Goal: Complete application form: Complete application form

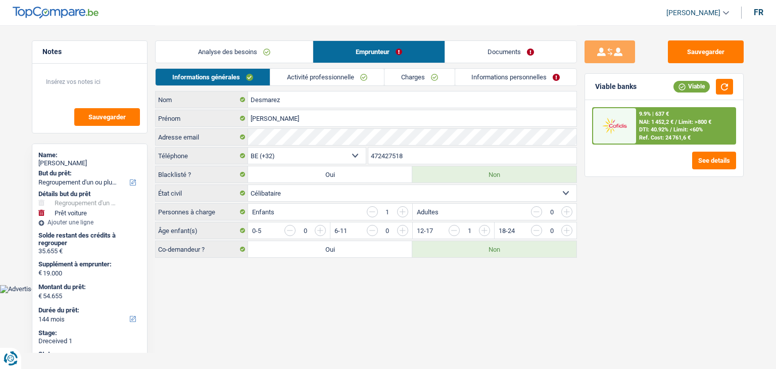
select select "refinancing"
select select "car"
select select "144"
click at [463, 53] on link "Documents" at bounding box center [510, 52] width 131 height 22
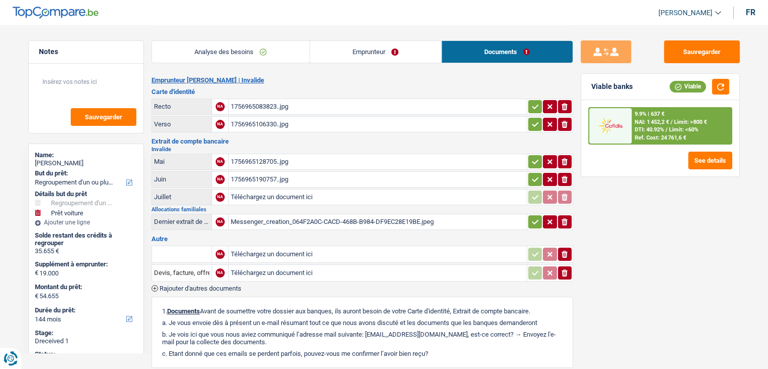
click at [271, 109] on div "1756965083823..jpg" at bounding box center [378, 106] width 294 height 15
click at [258, 127] on div "1756965106330..jpg" at bounding box center [378, 124] width 294 height 15
click at [343, 57] on link "Emprunteur" at bounding box center [375, 52] width 131 height 22
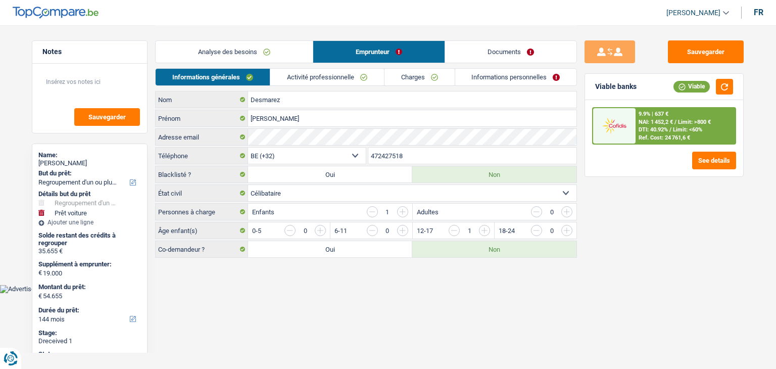
click at [327, 73] on link "Activité professionnelle" at bounding box center [327, 77] width 114 height 17
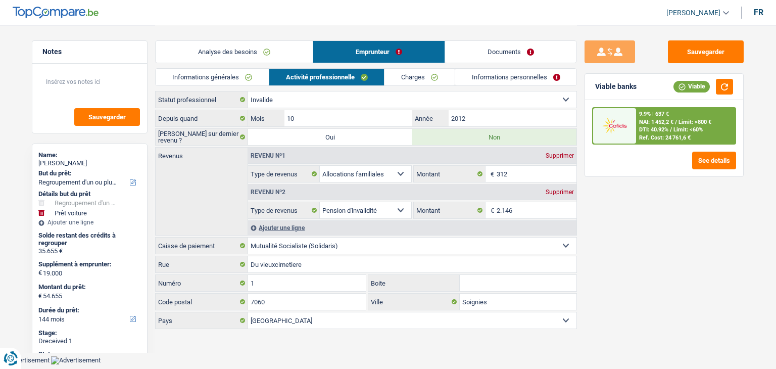
click at [481, 49] on link "Documents" at bounding box center [510, 52] width 131 height 22
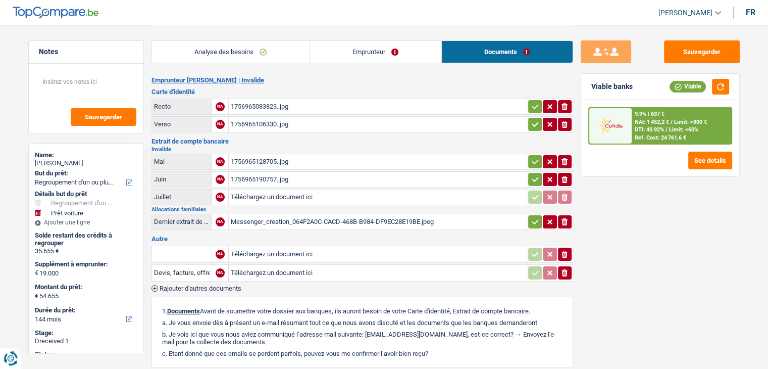
click at [277, 160] on div "1756965128705..jpg" at bounding box center [378, 161] width 294 height 15
click at [264, 174] on div "1756965190757..jpg" at bounding box center [378, 179] width 294 height 15
click at [334, 218] on div "Messenger_creation_064F2A0C-CACD-468B-B984-DF9EC28E19BE.jpeg" at bounding box center [378, 221] width 294 height 15
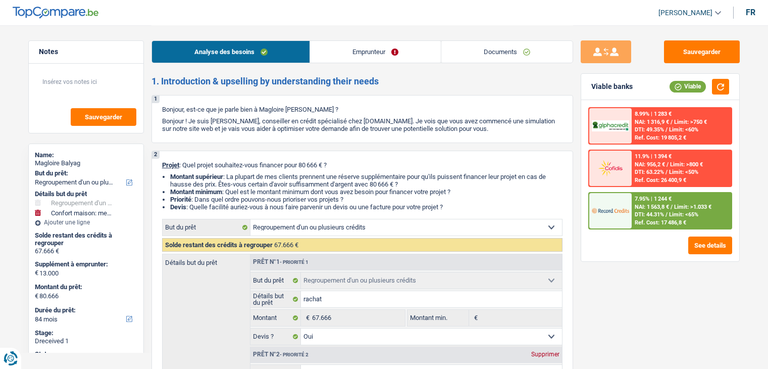
select select "refinancing"
select select "household"
select select "84"
select select "refinancing"
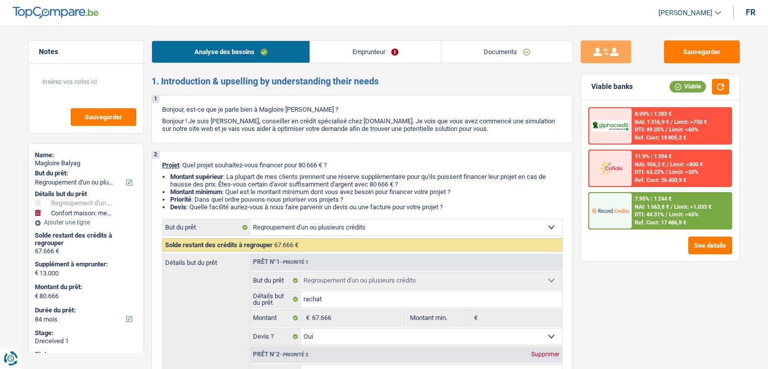
select select "refinancing"
select select "yes"
select select "household"
select select "not_answered"
select select "84"
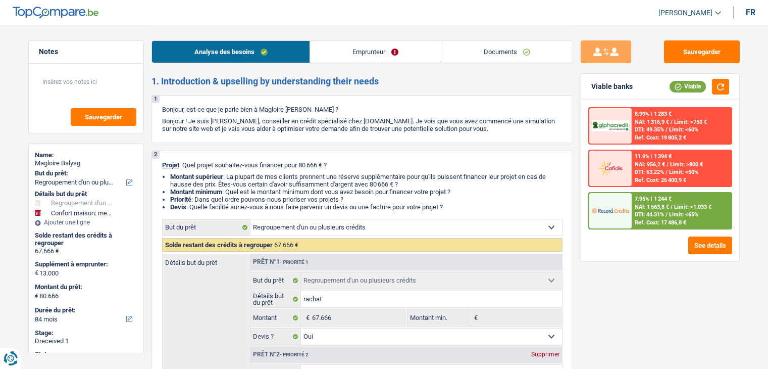
select select "worker"
select select "netSalary"
select select "liveWithParents"
select select "creditConsolidation"
select select "120"
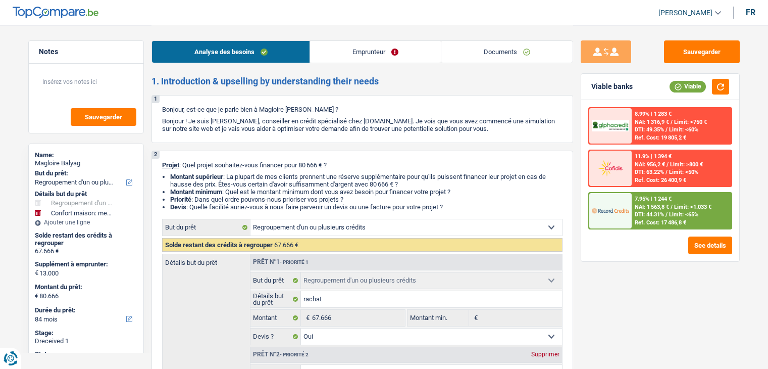
select select "cardOrCredit"
select select "refinancing"
select select "yes"
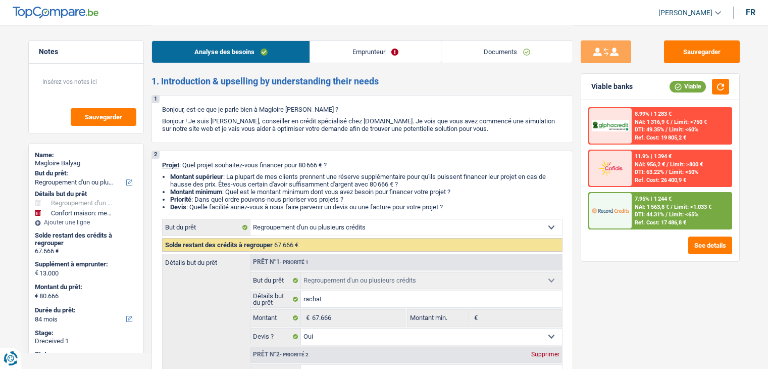
select select "household"
select select "not_answered"
select select "84"
drag, startPoint x: 449, startPoint y: 207, endPoint x: 160, endPoint y: 160, distance: 292.2
click at [160, 160] on div "2 Projet : Quel projet souhaitez-vous financer pour 80 666 € ? Montant supérieu…" at bounding box center [363, 317] width 422 height 333
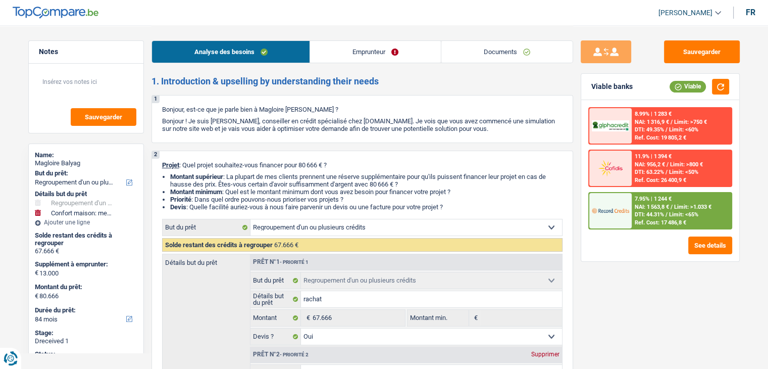
click at [249, 138] on div "1 Bonjour, est-ce que je parle bien à Magloire Balyag ? Bonjour ! Je suis Yanis…" at bounding box center [363, 119] width 422 height 48
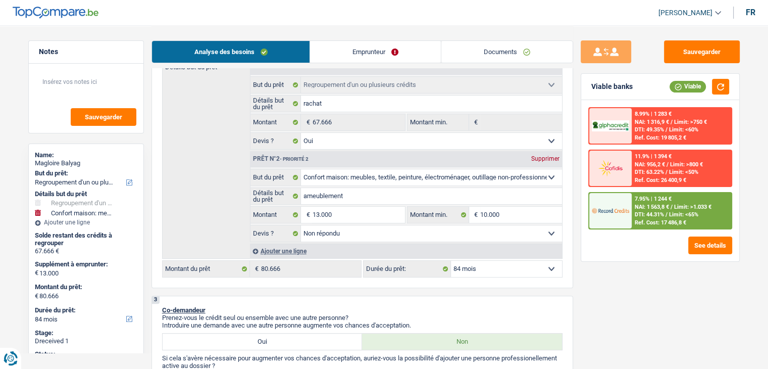
scroll to position [202, 0]
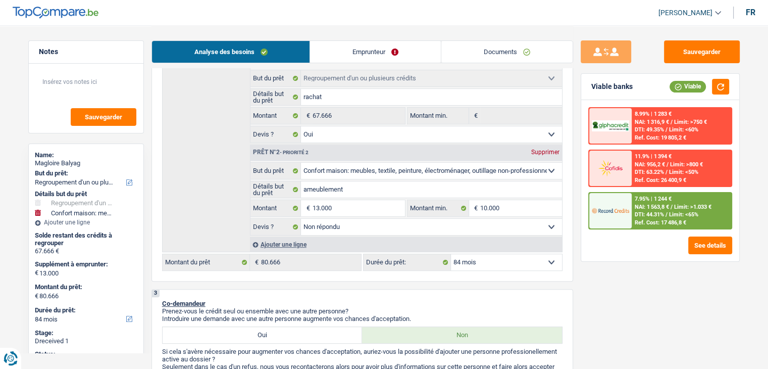
click at [565, 292] on div "3 Co-demandeur Prenez-vous le crédit seul ou ensemble avec une autre personne? …" at bounding box center [363, 349] width 422 height 121
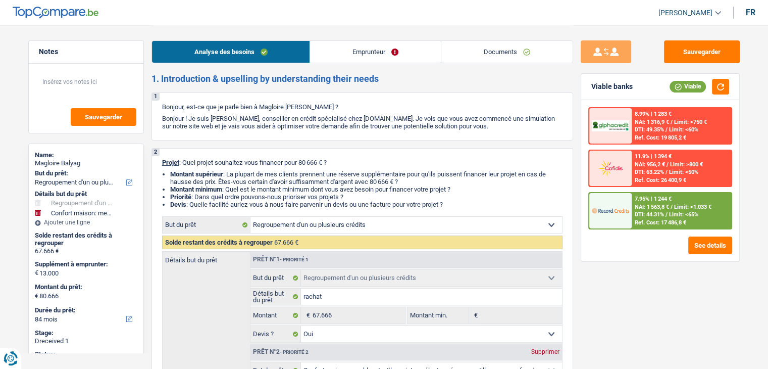
scroll to position [0, 0]
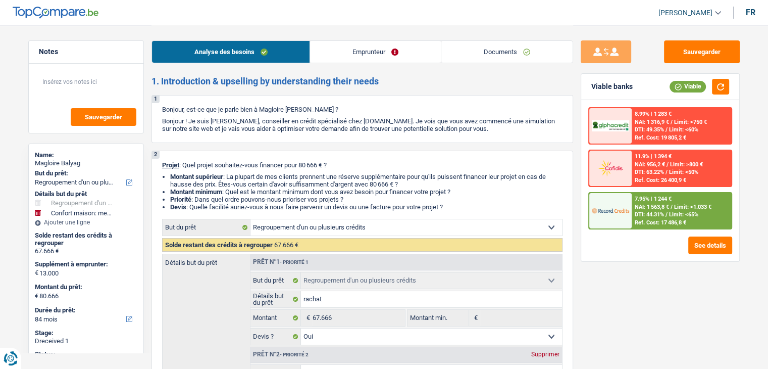
click at [357, 60] on link "Emprunteur" at bounding box center [375, 52] width 131 height 22
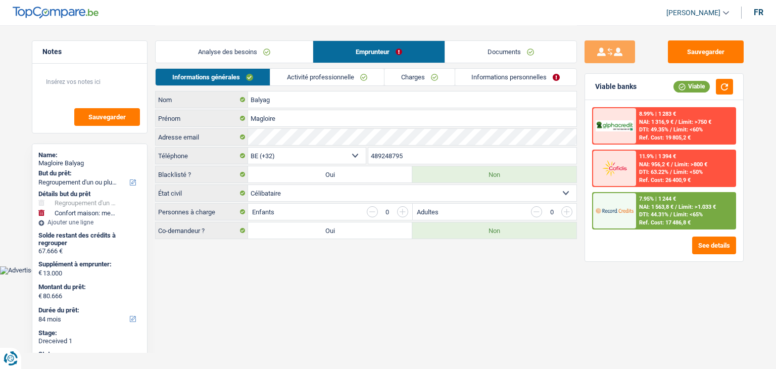
click at [472, 49] on link "Documents" at bounding box center [510, 52] width 131 height 22
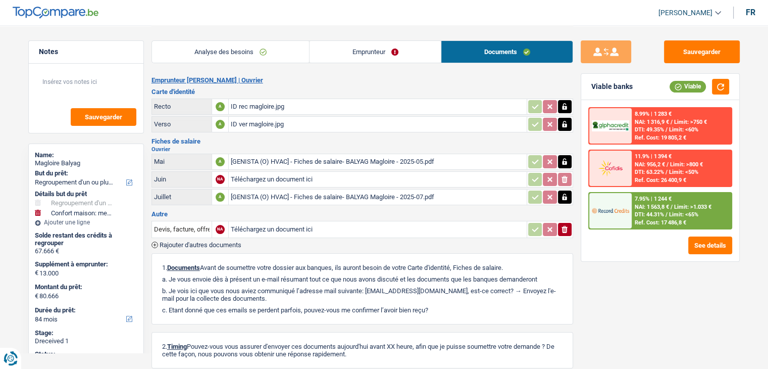
click at [249, 106] on div "ID rec magloire.jpg" at bounding box center [378, 106] width 294 height 15
click at [279, 128] on div "ID ver magloire.jpg" at bounding box center [378, 124] width 294 height 15
click at [353, 163] on div "[GENISTA (O) HVAC] - Fiches de salaire- BALYAG Magloire - 2025-05.pdf" at bounding box center [378, 161] width 294 height 15
click at [342, 194] on div "[GENISTA (O) HVAC] - Fiches de salaire- BALYAG Magloire - 2025-07.pdf" at bounding box center [378, 196] width 294 height 15
click at [326, 140] on h3 "Fiches de salaire" at bounding box center [363, 141] width 422 height 7
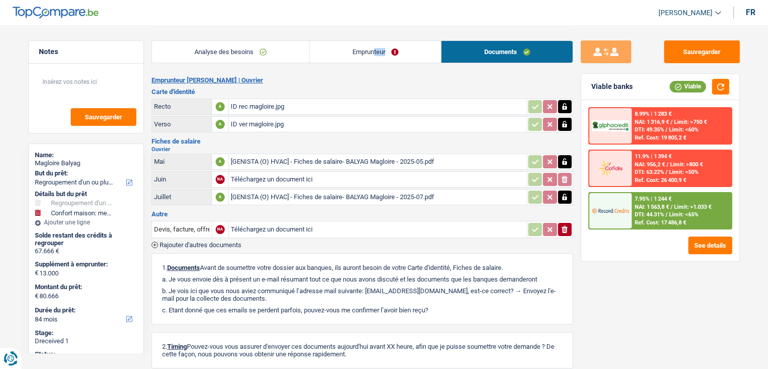
drag, startPoint x: 373, startPoint y: 30, endPoint x: 360, endPoint y: 57, distance: 30.1
click at [360, 57] on div "Analyse des besoins Emprunteur Documents" at bounding box center [363, 46] width 422 height 43
click at [360, 57] on link "Emprunteur" at bounding box center [375, 52] width 131 height 22
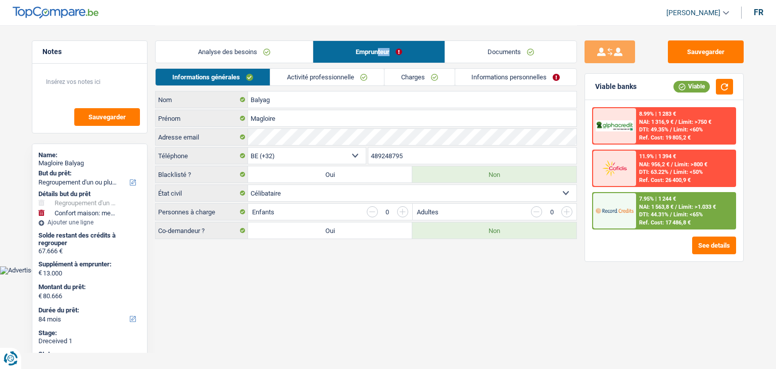
click at [356, 79] on link "Activité professionnelle" at bounding box center [327, 77] width 114 height 17
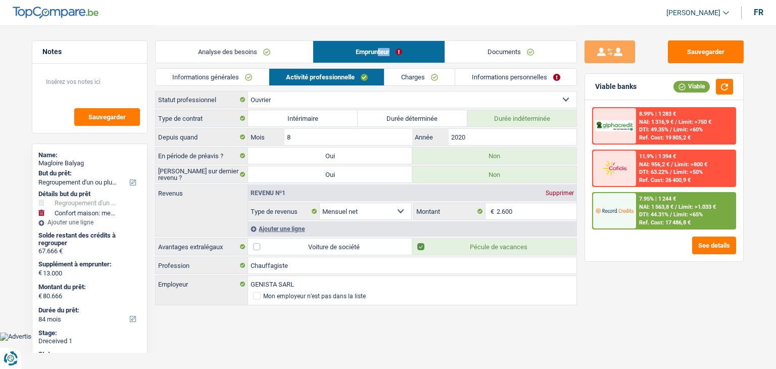
click at [408, 77] on link "Charges" at bounding box center [419, 77] width 70 height 17
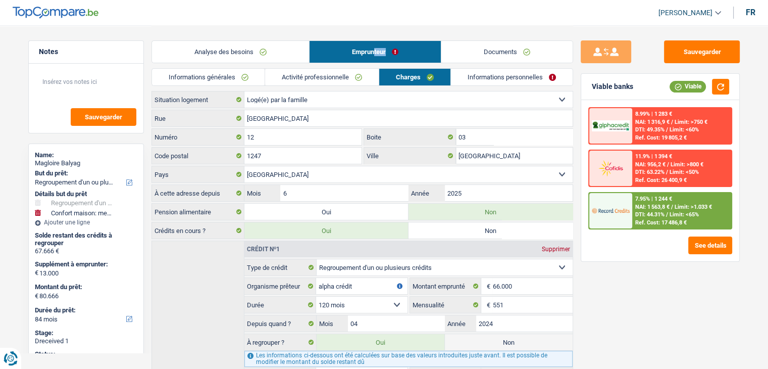
click at [470, 80] on link "Informations personnelles" at bounding box center [512, 77] width 122 height 17
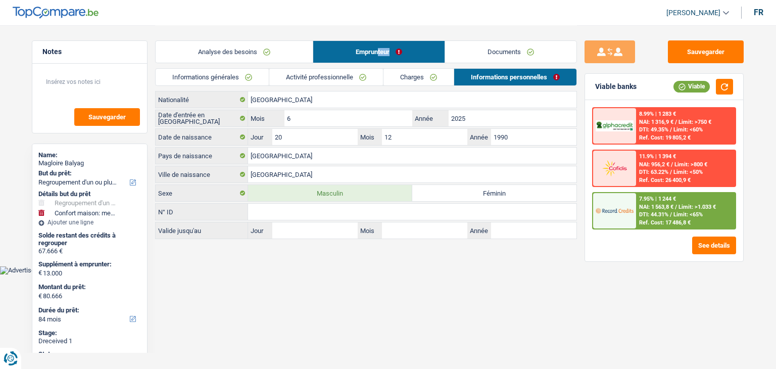
click at [503, 43] on link "Documents" at bounding box center [510, 52] width 131 height 22
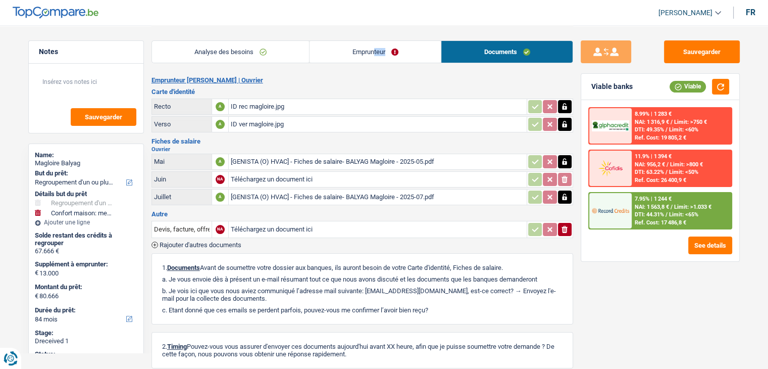
click at [233, 52] on link "Analyse des besoins" at bounding box center [231, 52] width 158 height 22
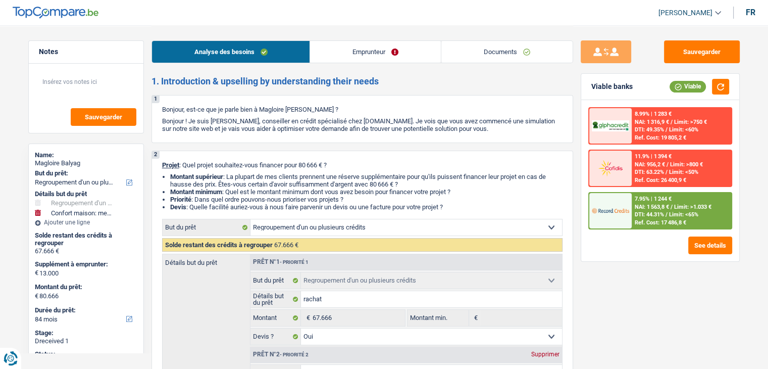
click at [267, 164] on p "Projet : Quel projet souhaitez-vous financer pour 80 666 € ?" at bounding box center [362, 165] width 401 height 8
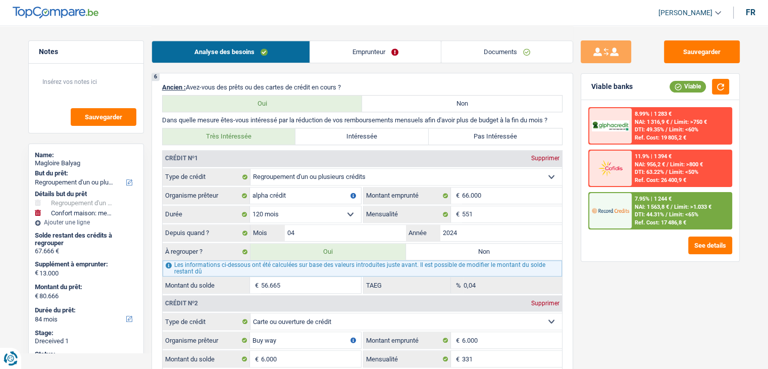
scroll to position [849, 0]
click at [396, 32] on div "Analyse des besoins Emprunteur Documents" at bounding box center [363, 46] width 422 height 43
click at [687, 56] on button "Sauvegarder" at bounding box center [702, 51] width 76 height 23
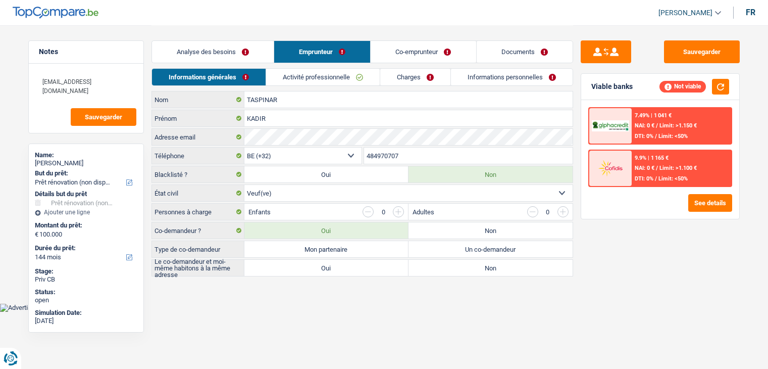
select select "renovation"
select select "144"
select select "renovation"
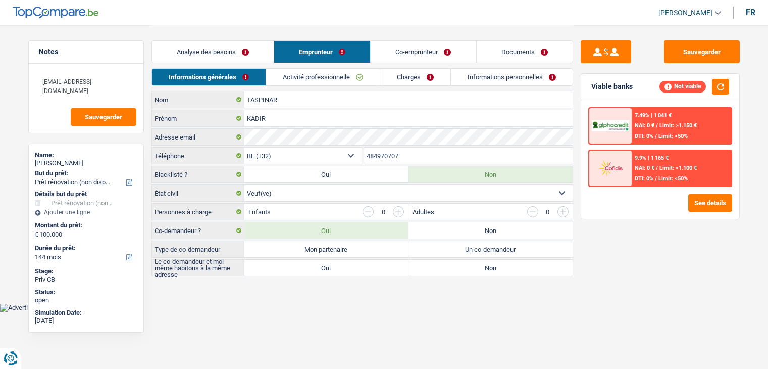
select select "yes"
select select "144"
select select "retired"
select select "pension"
select select "rents"
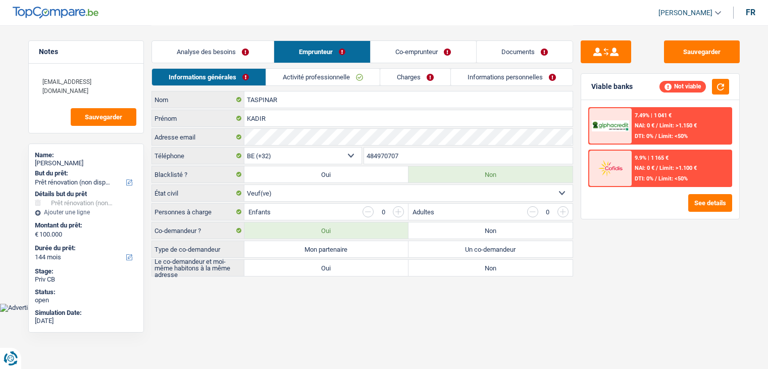
select select "renovation"
select select "yes"
select select "144"
select select "32"
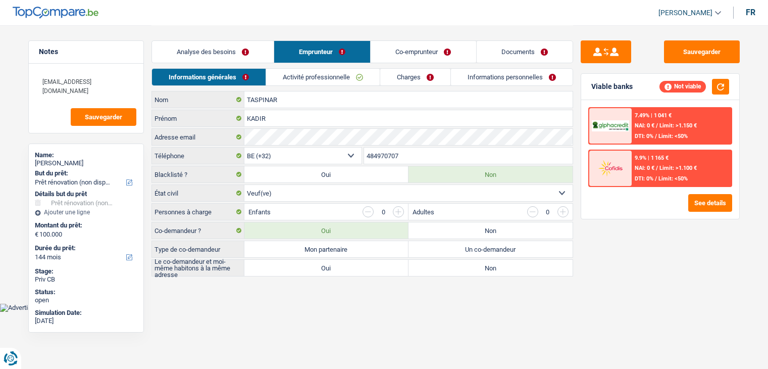
select select "widowed"
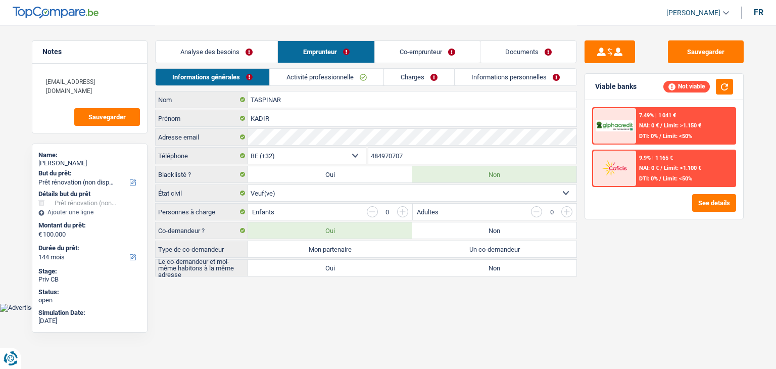
click at [392, 54] on link "Co-emprunteur" at bounding box center [427, 52] width 105 height 22
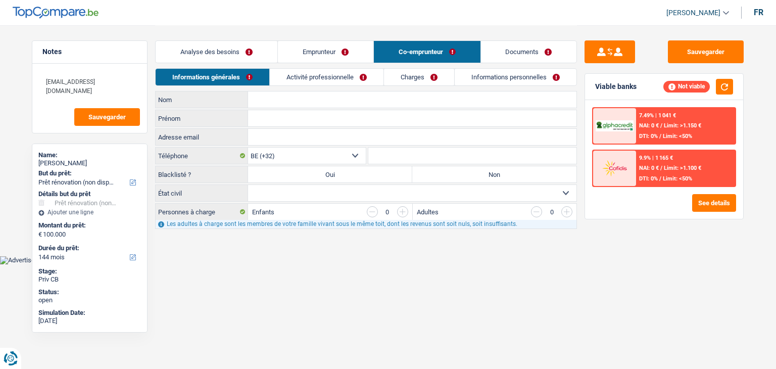
click at [517, 52] on link "Documents" at bounding box center [529, 52] width 96 height 22
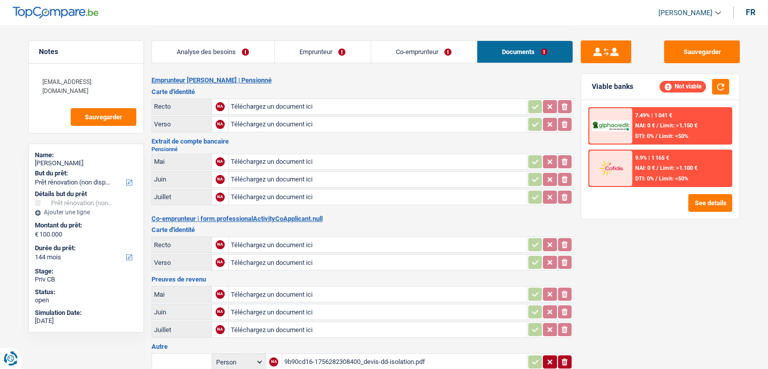
click at [426, 49] on link "Co-emprunteur" at bounding box center [424, 52] width 106 height 22
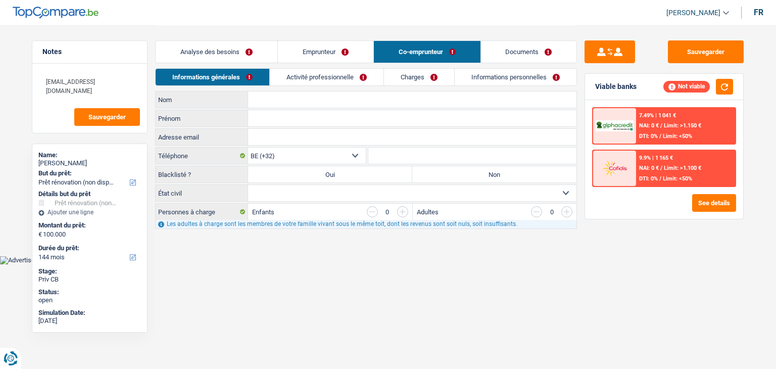
click at [366, 52] on link "Emprunteur" at bounding box center [325, 52] width 95 height 22
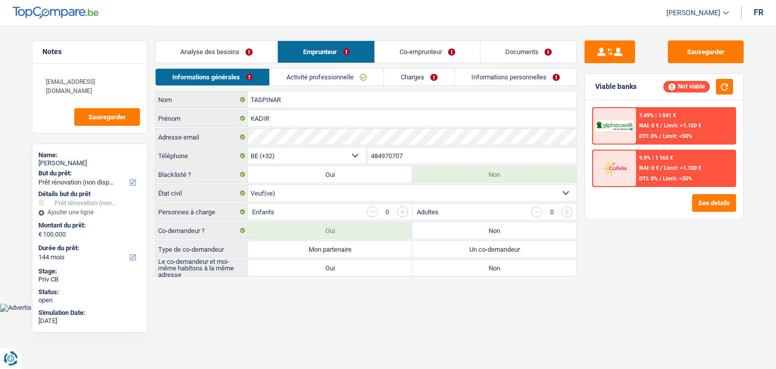
click at [248, 52] on link "Analyse des besoins" at bounding box center [217, 52] width 122 height 22
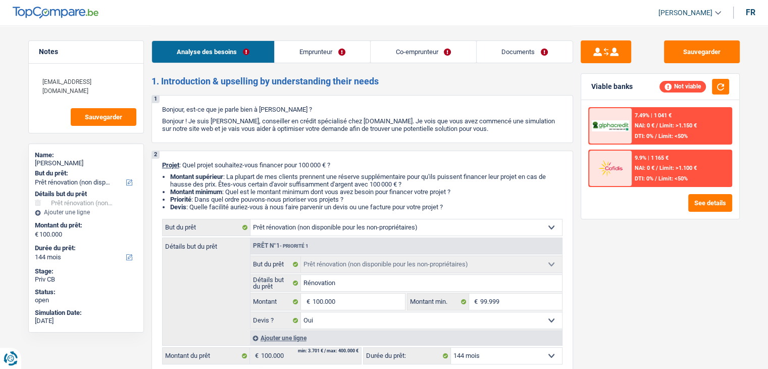
click at [344, 51] on link "Emprunteur" at bounding box center [322, 52] width 95 height 22
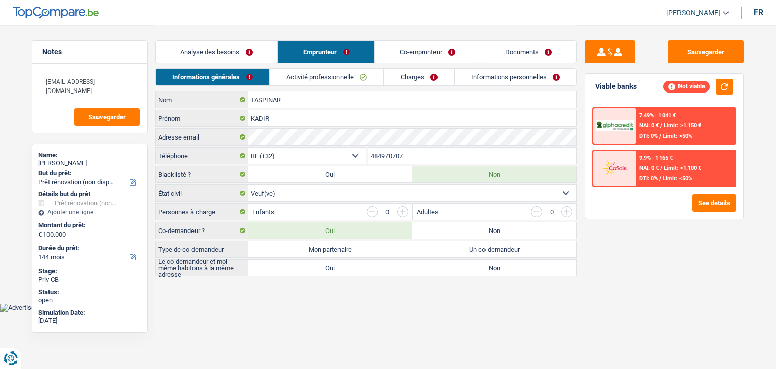
click at [431, 57] on link "Co-emprunteur" at bounding box center [427, 52] width 105 height 22
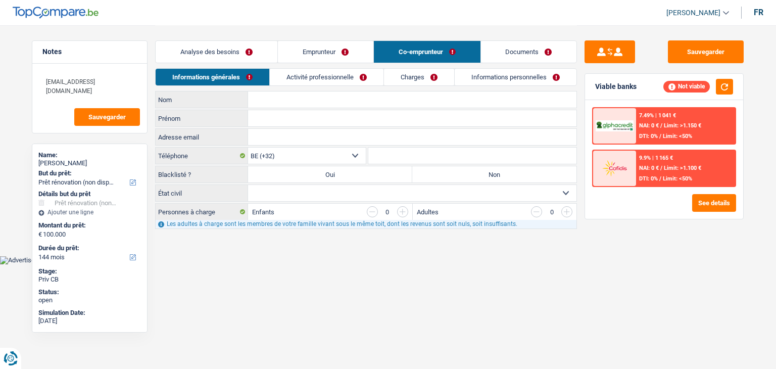
click at [495, 54] on link "Documents" at bounding box center [529, 52] width 96 height 22
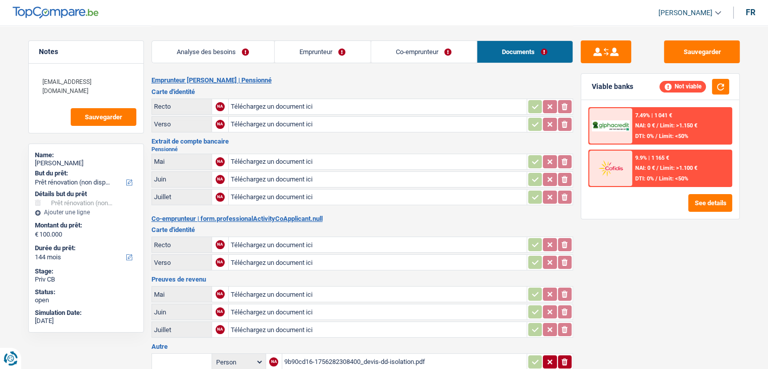
click at [356, 55] on link "Emprunteur" at bounding box center [323, 52] width 96 height 22
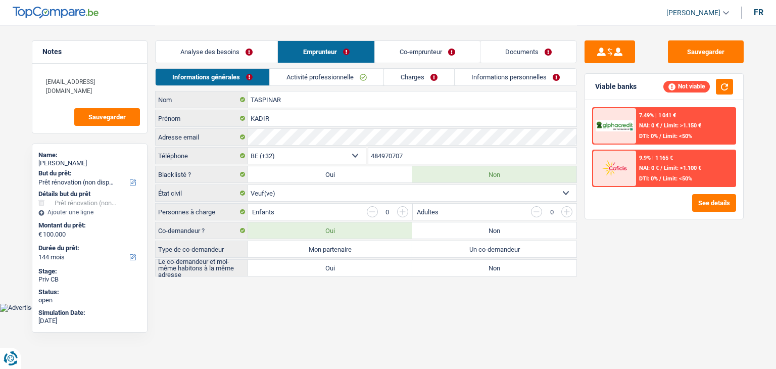
click at [262, 56] on link "Analyse des besoins" at bounding box center [217, 52] width 122 height 22
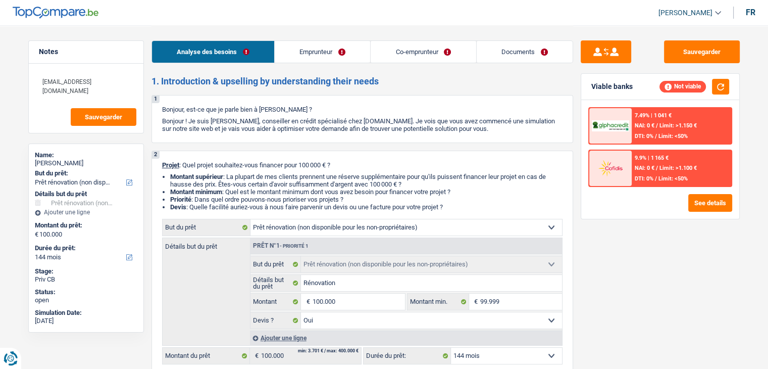
click at [303, 56] on link "Emprunteur" at bounding box center [322, 52] width 95 height 22
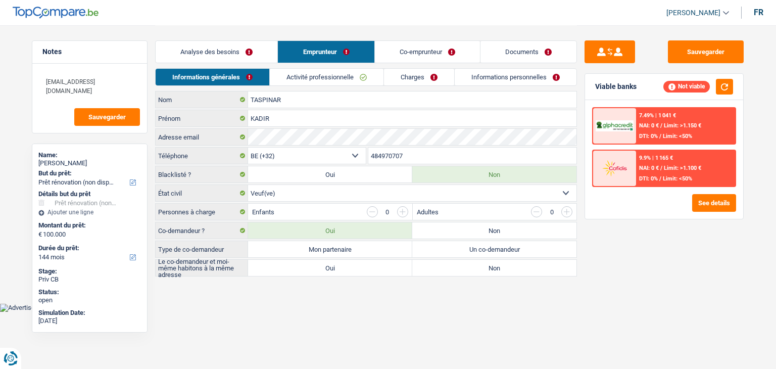
click at [286, 71] on link "Activité professionnelle" at bounding box center [327, 77] width 114 height 17
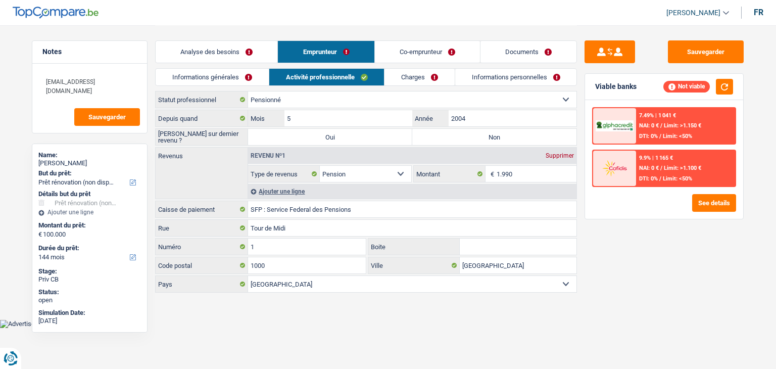
click at [399, 77] on link "Charges" at bounding box center [419, 77] width 70 height 17
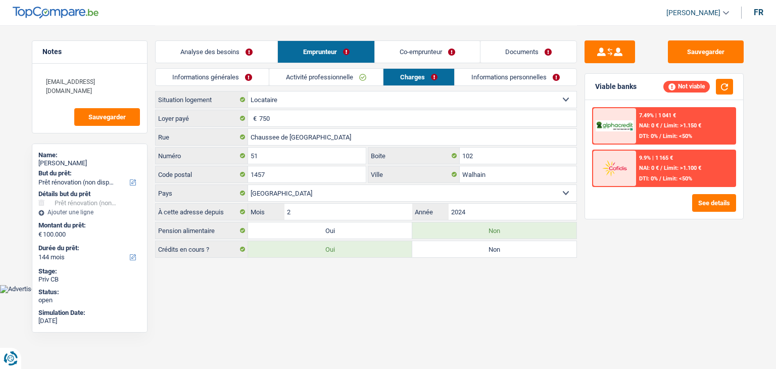
click at [467, 79] on link "Informations personnelles" at bounding box center [516, 77] width 122 height 17
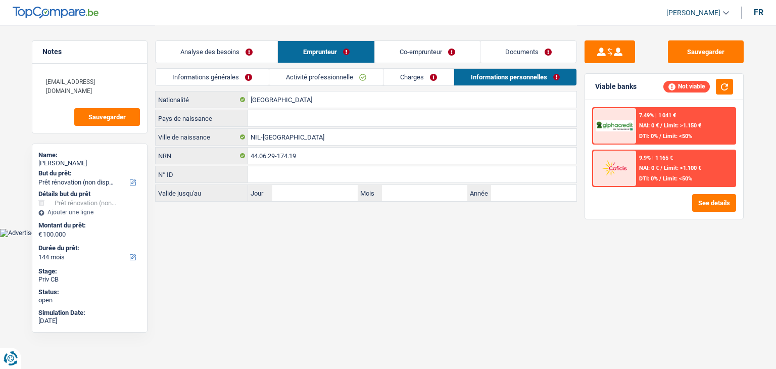
click at [392, 44] on link "Co-emprunteur" at bounding box center [427, 52] width 105 height 22
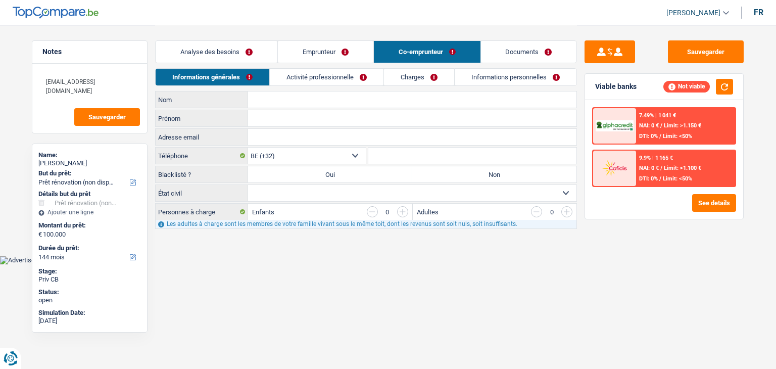
click at [304, 81] on link "Activité professionnelle" at bounding box center [327, 77] width 114 height 17
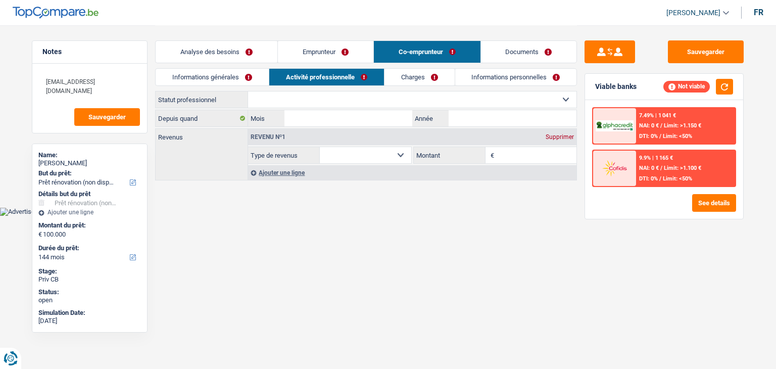
click at [410, 79] on link "Charges" at bounding box center [419, 77] width 70 height 17
